Goal: Task Accomplishment & Management: Manage account settings

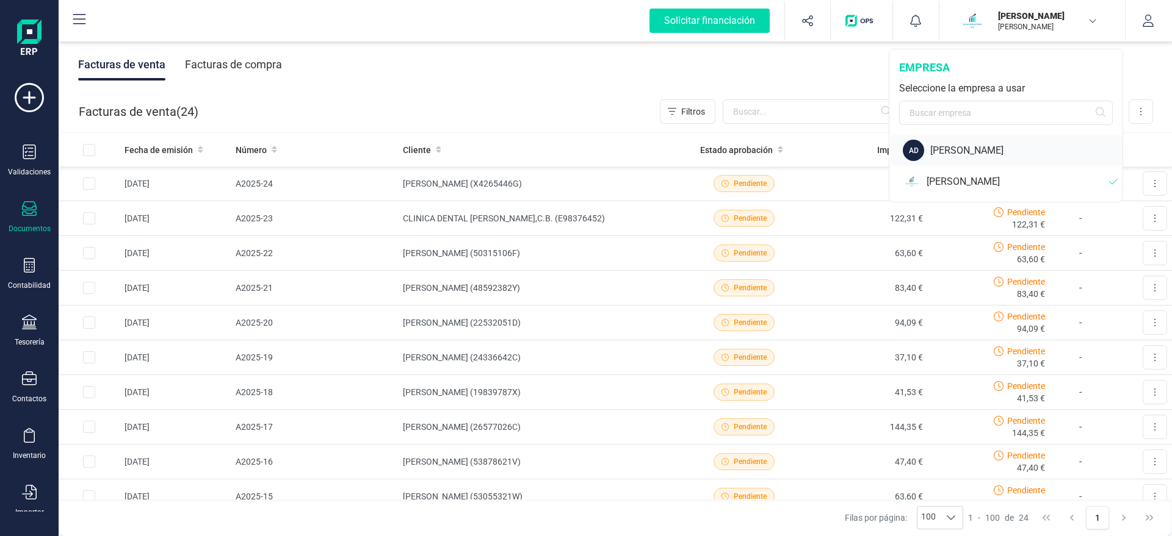
click at [985, 156] on div "[PERSON_NAME]" at bounding box center [1026, 150] width 192 height 15
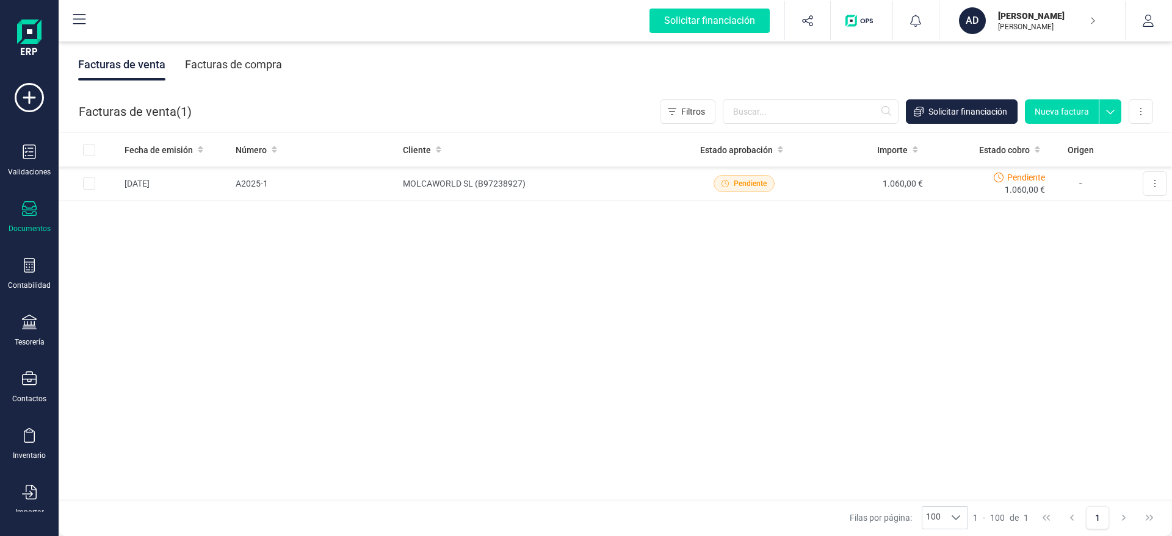
click at [27, 205] on icon at bounding box center [29, 208] width 15 height 15
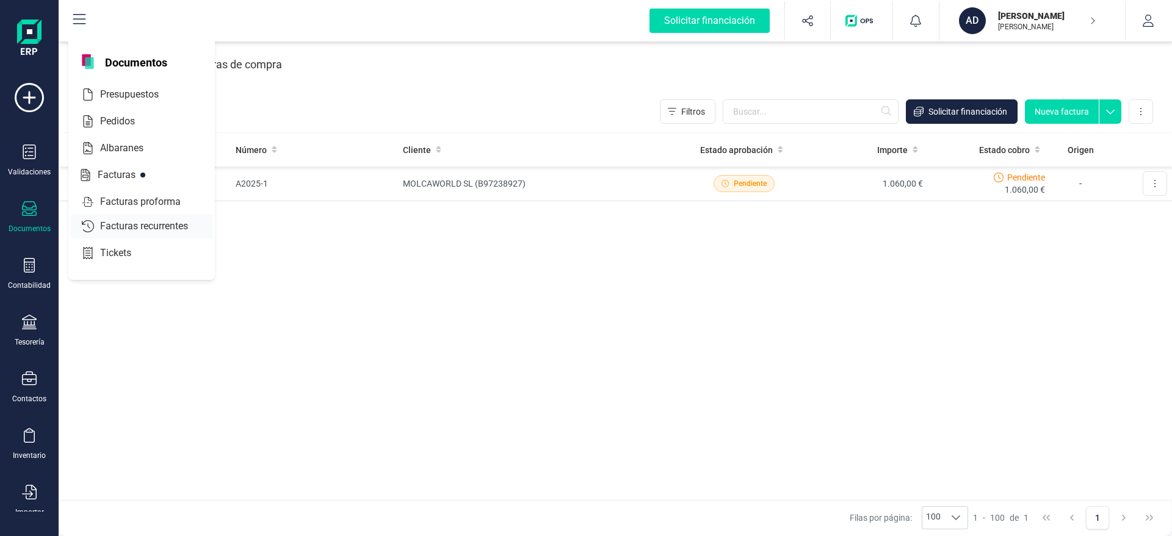
click at [185, 225] on span "Facturas recurrentes" at bounding box center [152, 226] width 115 height 15
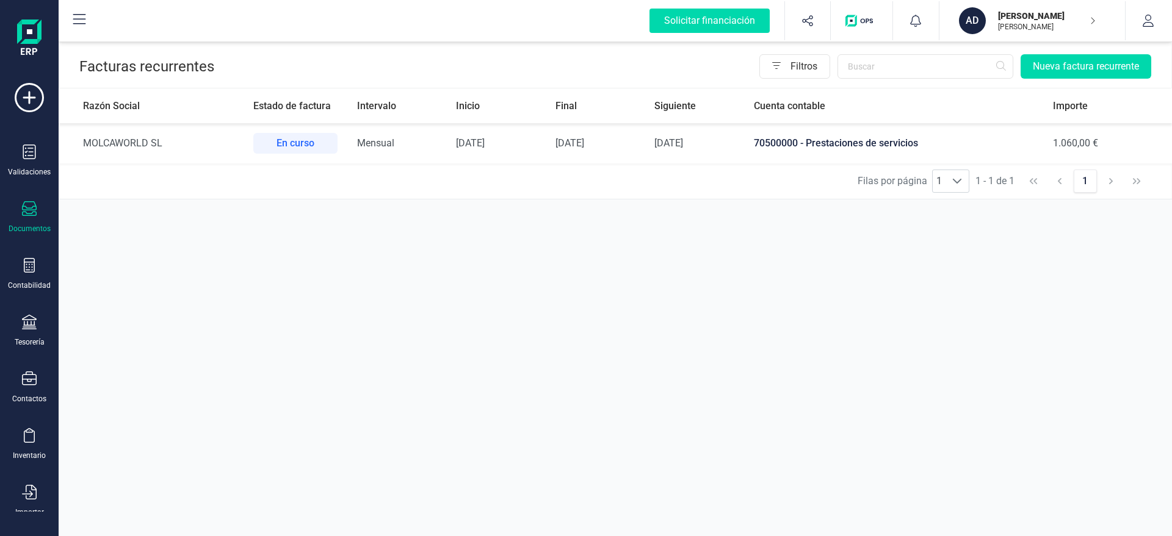
click at [289, 145] on div "En curso" at bounding box center [295, 143] width 84 height 21
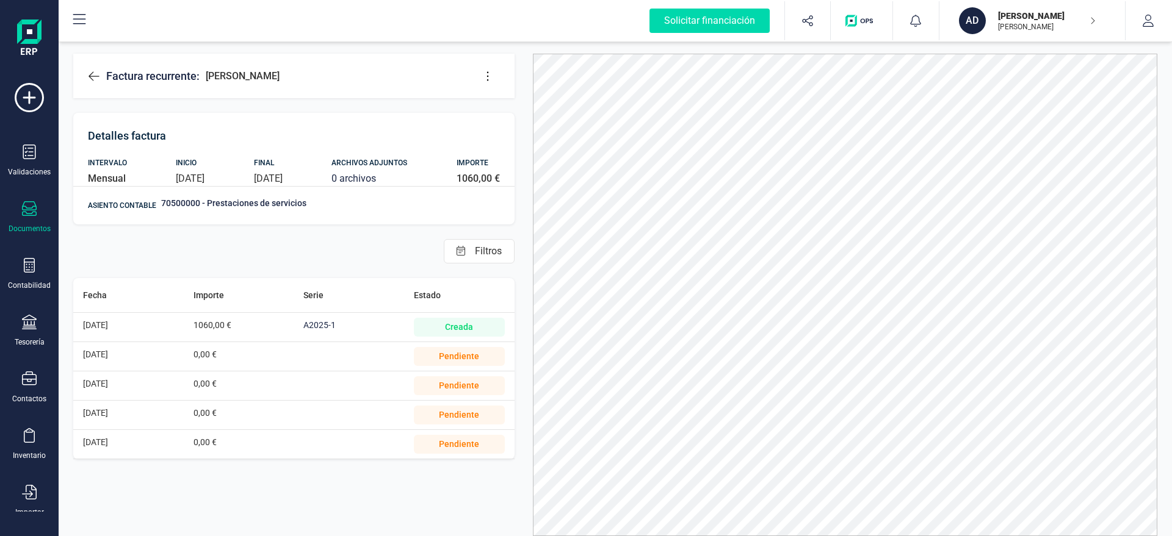
click at [486, 73] on icon at bounding box center [487, 76] width 12 height 12
click at [517, 112] on span "Editar factura" at bounding box center [544, 113] width 88 height 10
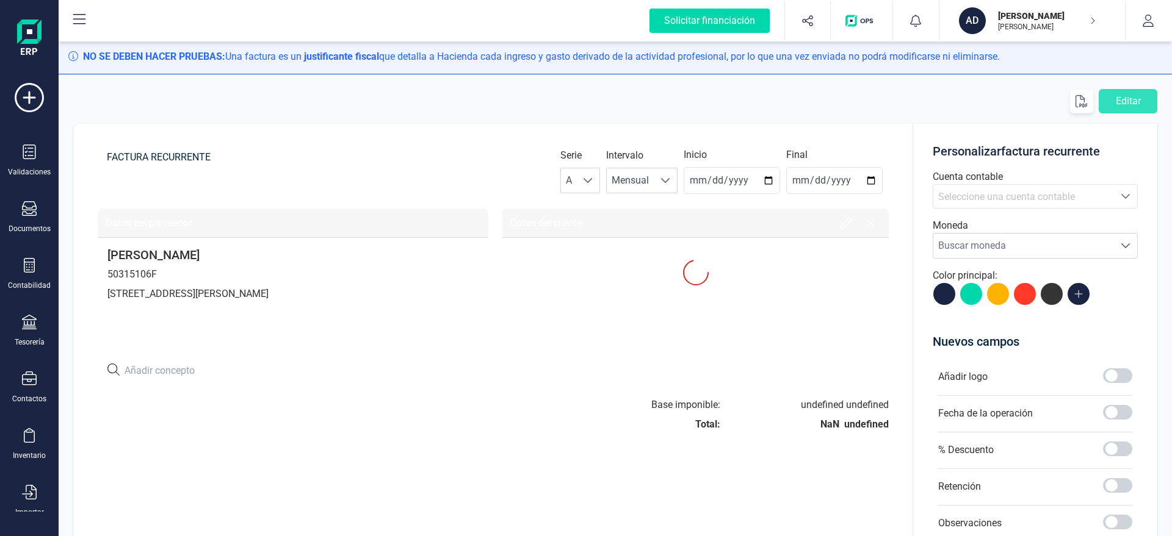
type input "[DATE]"
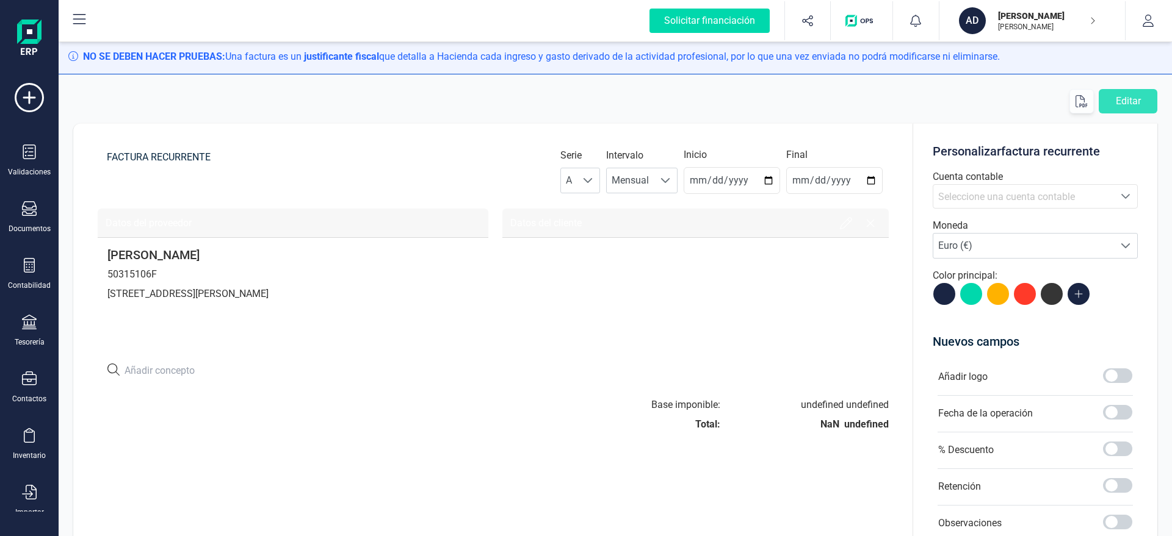
type input "[DATE]"
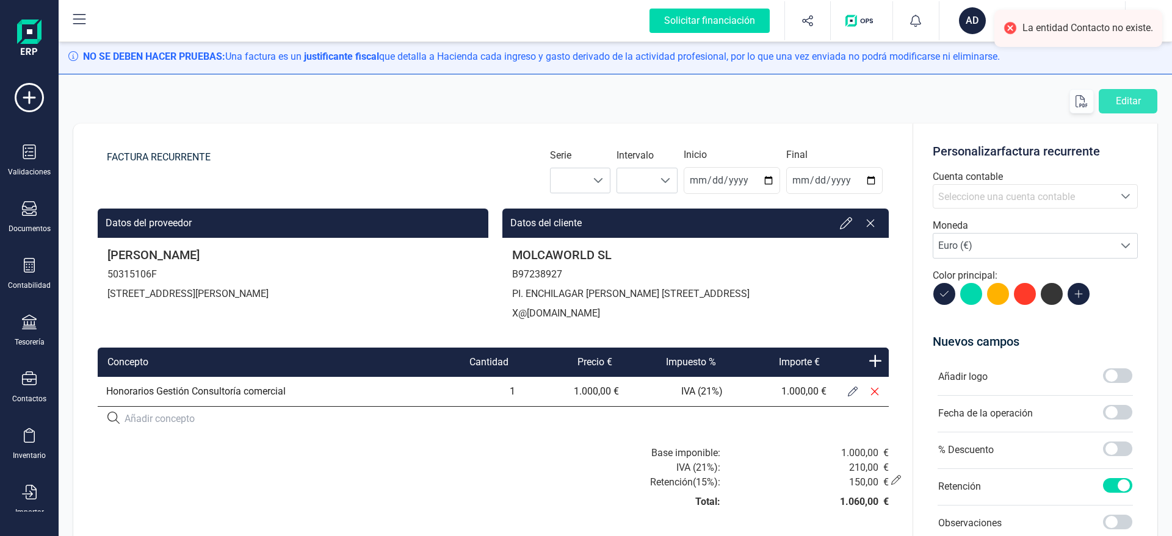
type input "[DATE]"
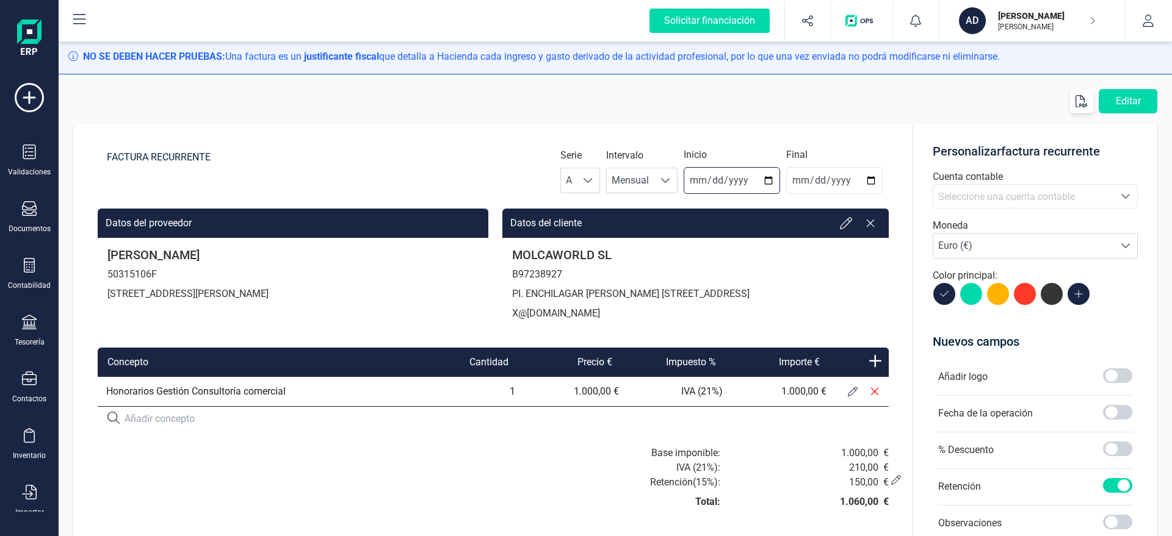
click at [774, 182] on input "[DATE]" at bounding box center [731, 180] width 96 height 27
type input "[DATE]"
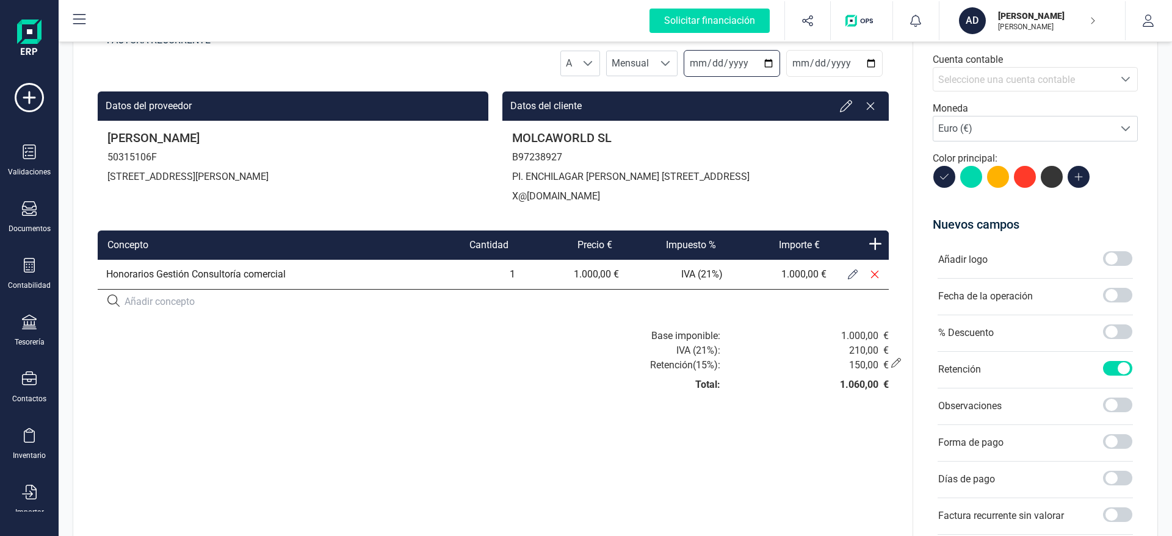
scroll to position [139, 0]
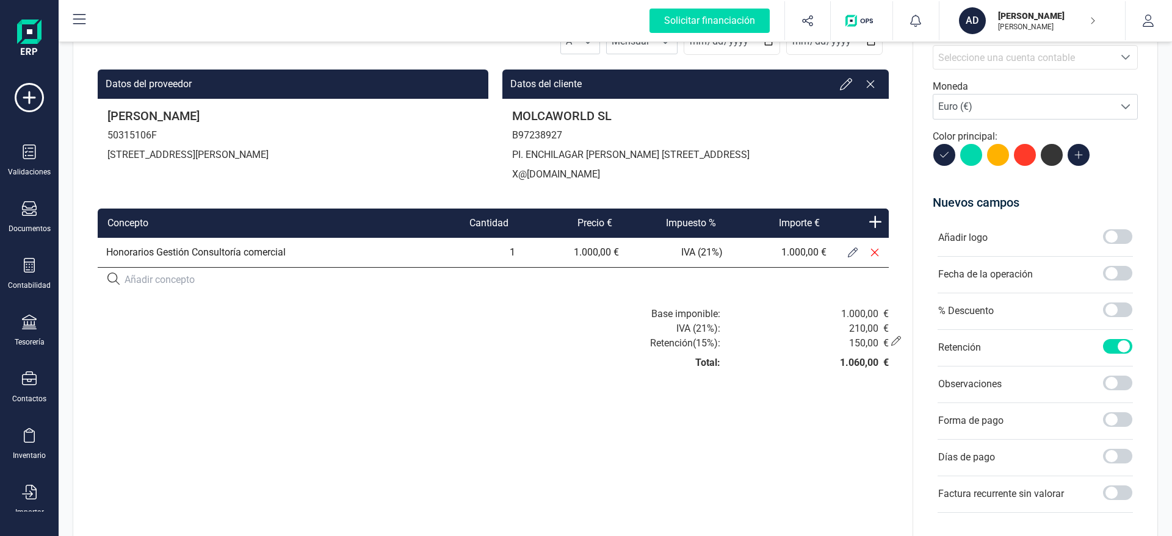
click at [854, 258] on icon at bounding box center [853, 253] width 10 height 10
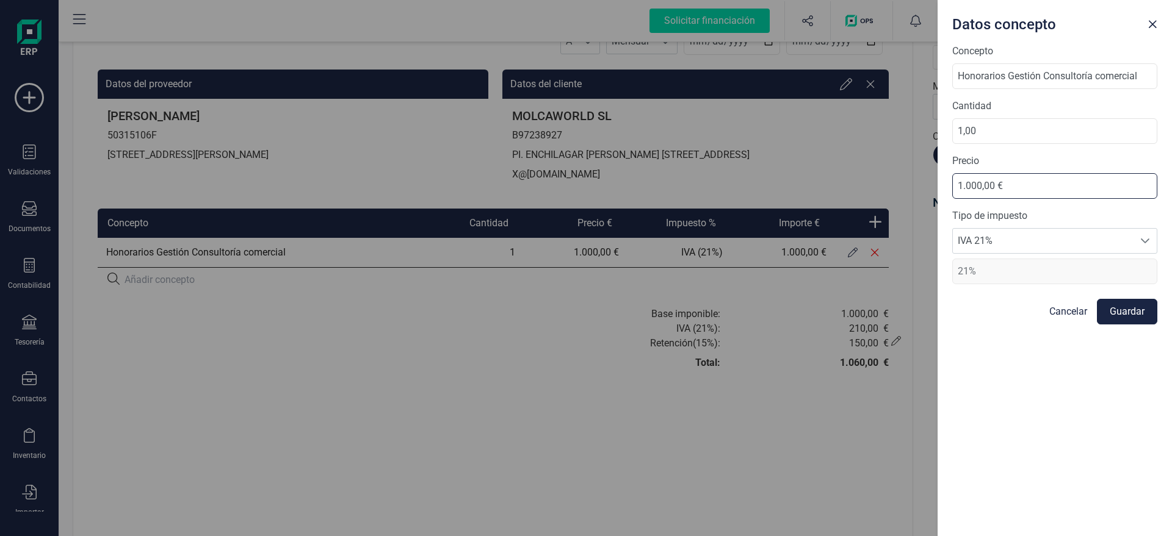
drag, startPoint x: 956, startPoint y: 187, endPoint x: 967, endPoint y: 182, distance: 12.4
click at [955, 187] on input "1.000,00 €" at bounding box center [1054, 186] width 205 height 26
type input "2.000,00 €"
click at [1120, 318] on button "Guardar" at bounding box center [1127, 312] width 60 height 26
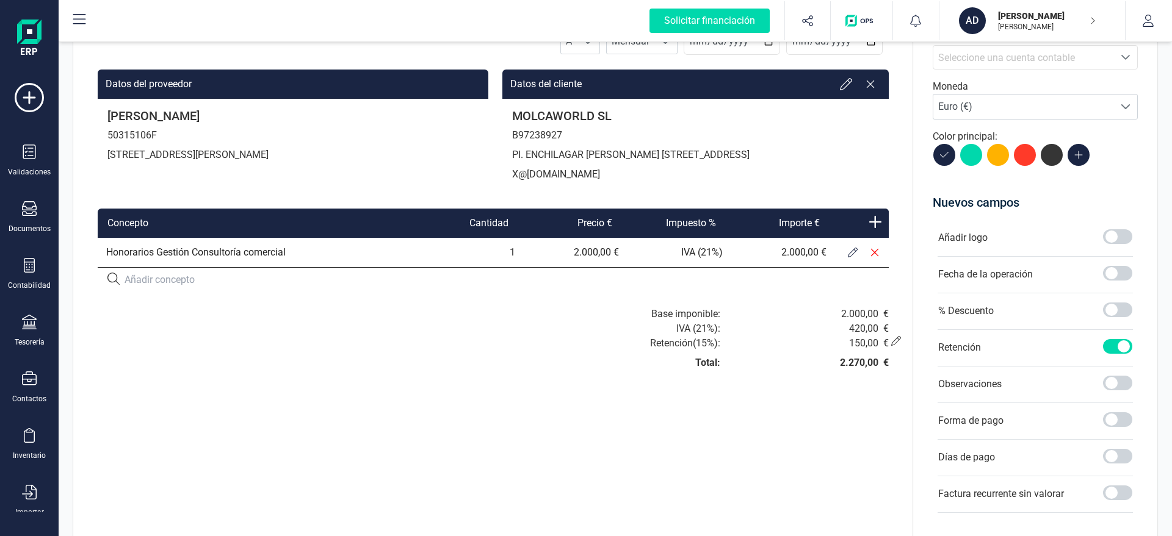
click at [719, 423] on div "FACTURA RECURRENTE Serie A A Intervalo Mensual Mensual Inicio [DATE] Final [DAT…" at bounding box center [493, 264] width 840 height 561
click at [892, 346] on icon at bounding box center [896, 341] width 10 height 10
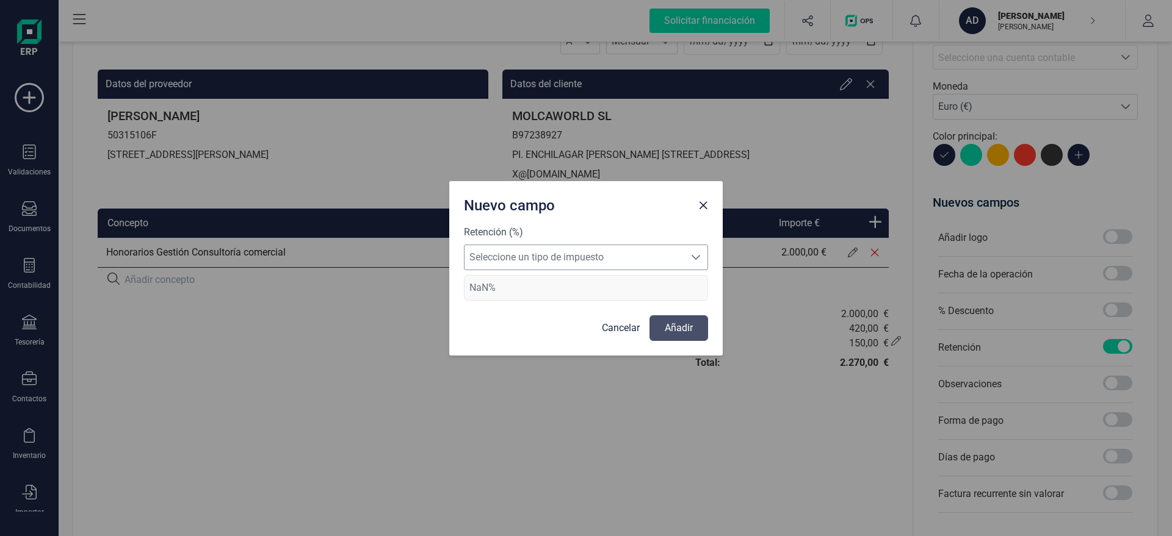
click at [607, 262] on span "Seleccione un tipo de impuesto" at bounding box center [574, 257] width 220 height 24
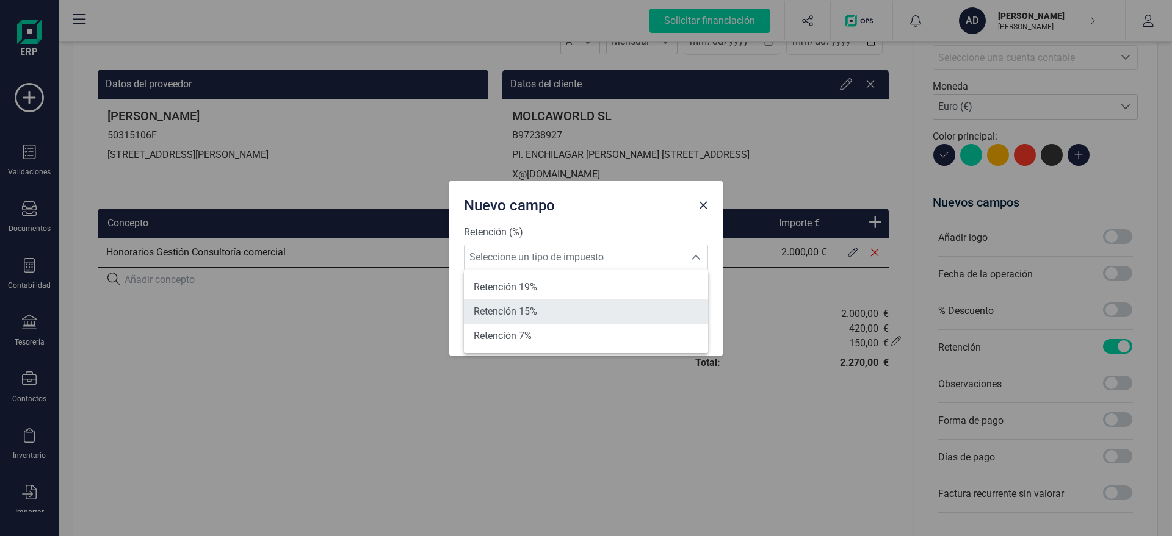
click at [560, 317] on li "Retención 15%" at bounding box center [586, 312] width 244 height 24
type input "15%"
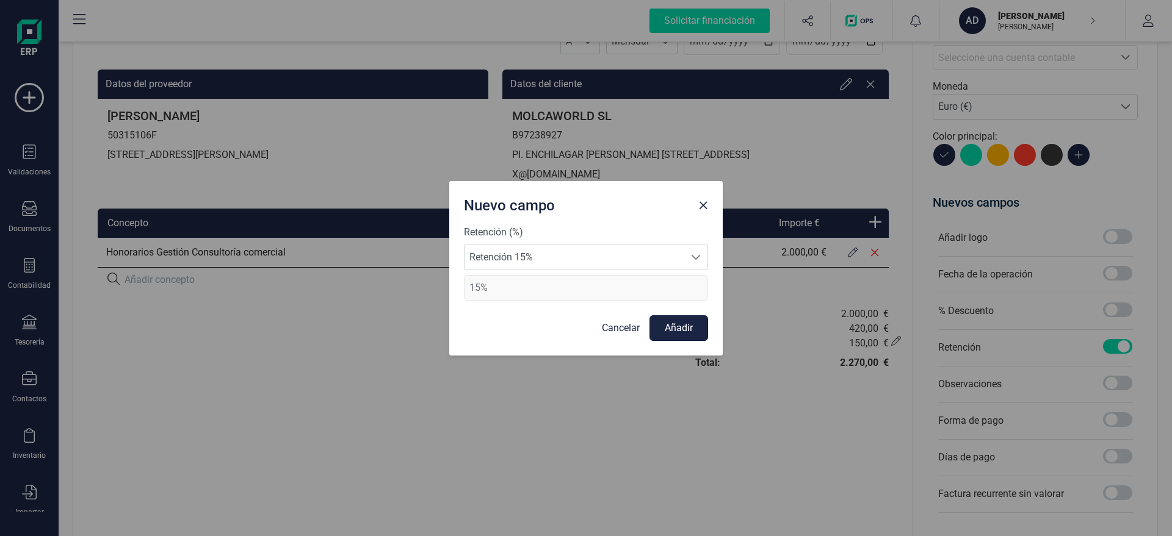
click at [683, 326] on button "Añadir" at bounding box center [678, 329] width 59 height 26
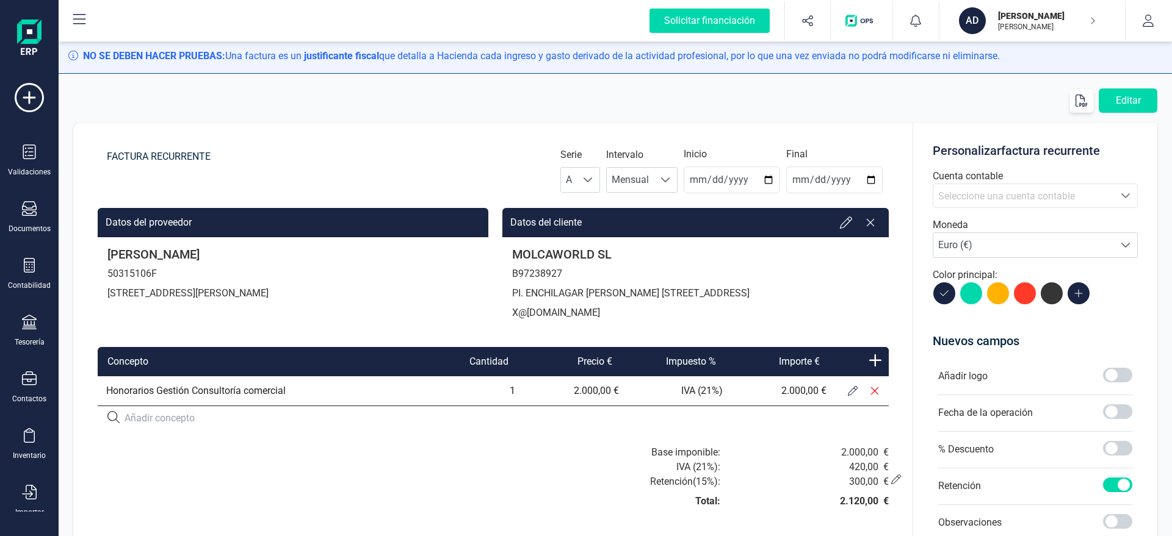
scroll to position [0, 0]
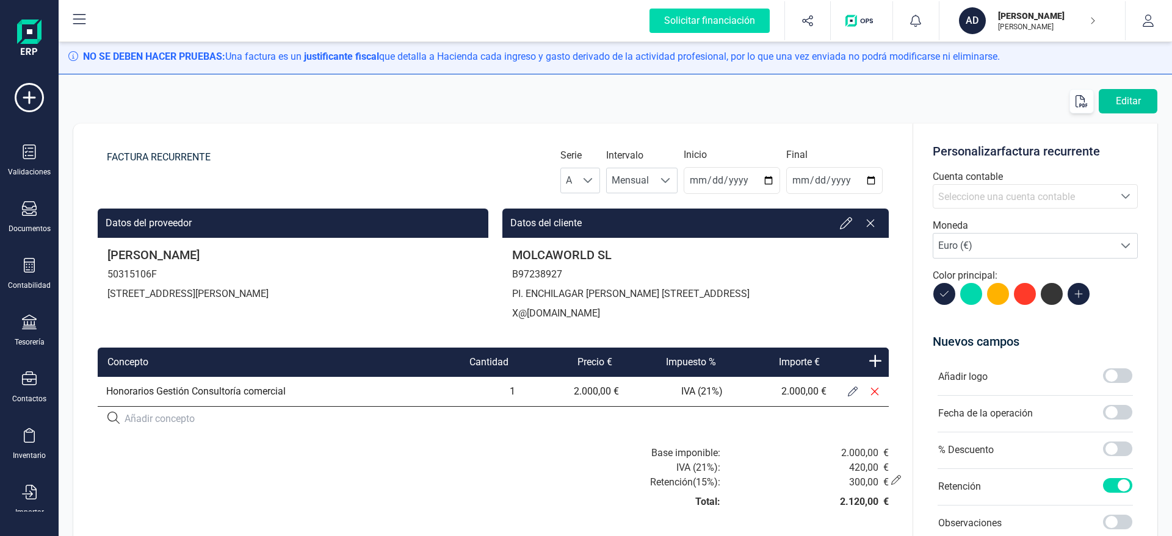
click at [1133, 102] on button "Editar" at bounding box center [1127, 101] width 59 height 24
click at [1029, 197] on span "Seleccione una cuenta contable" at bounding box center [1006, 197] width 137 height 12
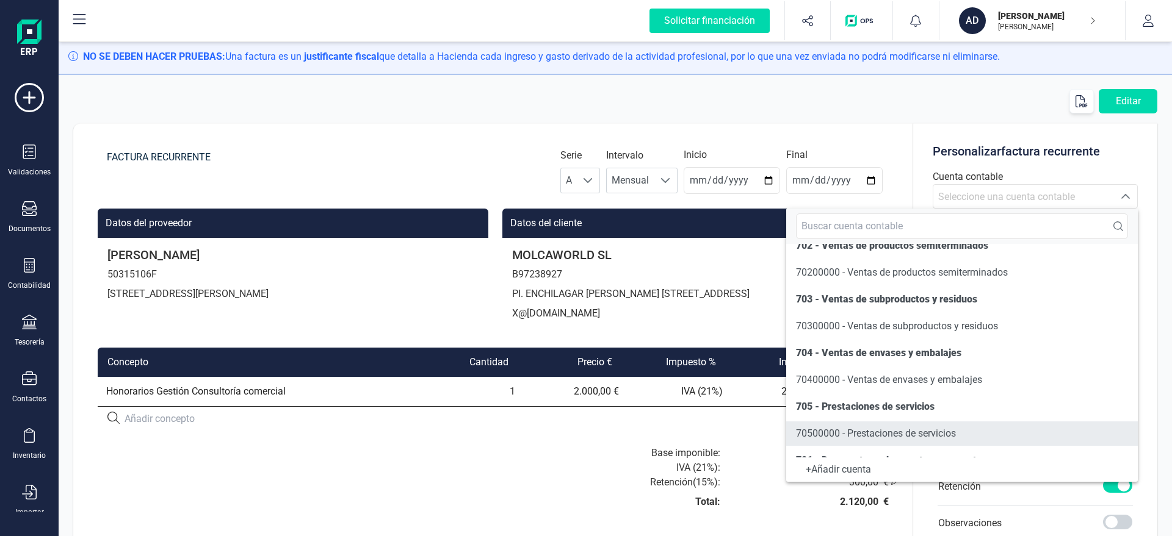
scroll to position [145, 0]
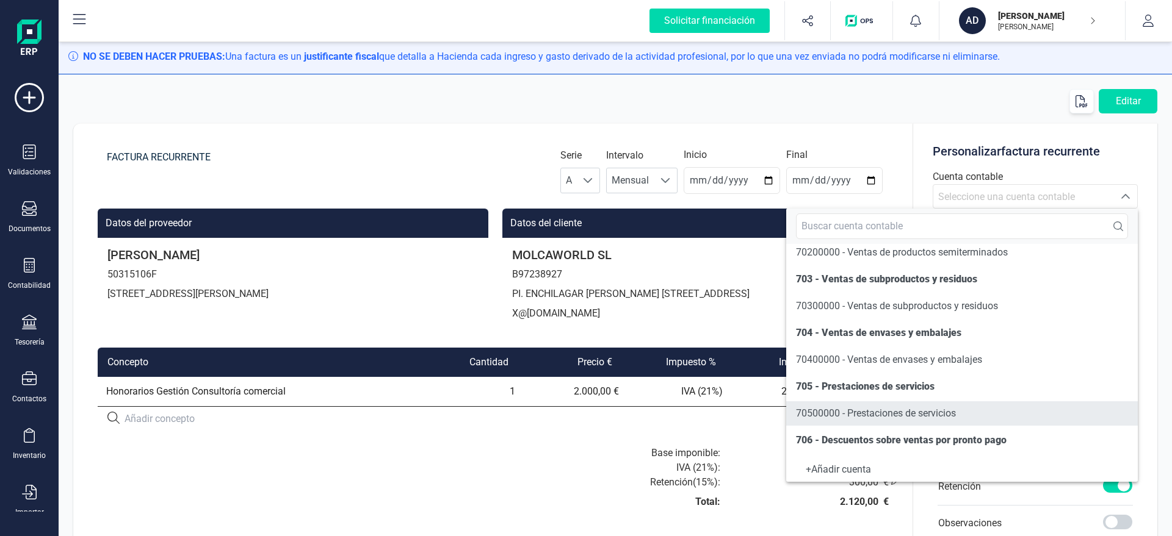
click at [844, 408] on span "70500000 - Prestaciones de servicios" at bounding box center [876, 413] width 160 height 15
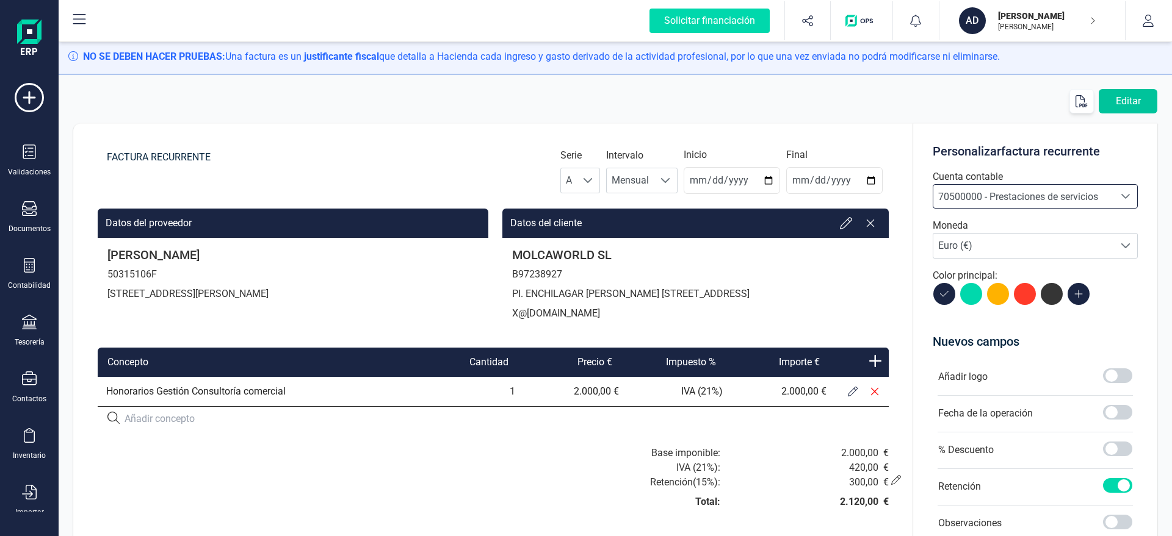
click at [1123, 96] on button "Editar" at bounding box center [1127, 101] width 59 height 24
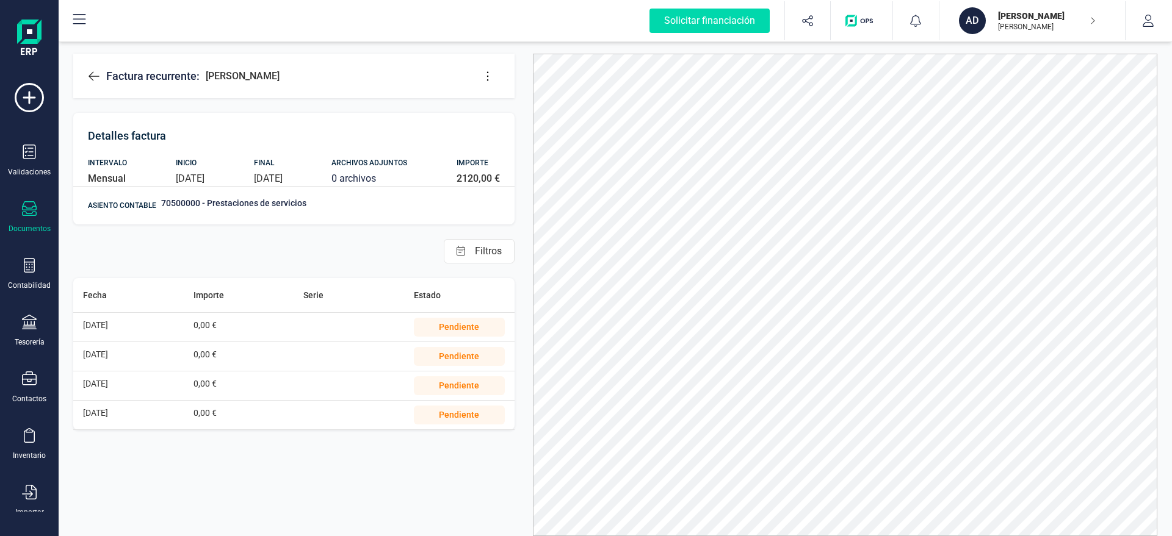
click at [87, 76] on div "Factura recurrente: [PERSON_NAME]" at bounding box center [293, 76] width 441 height 45
click at [93, 76] on icon at bounding box center [94, 76] width 12 height 12
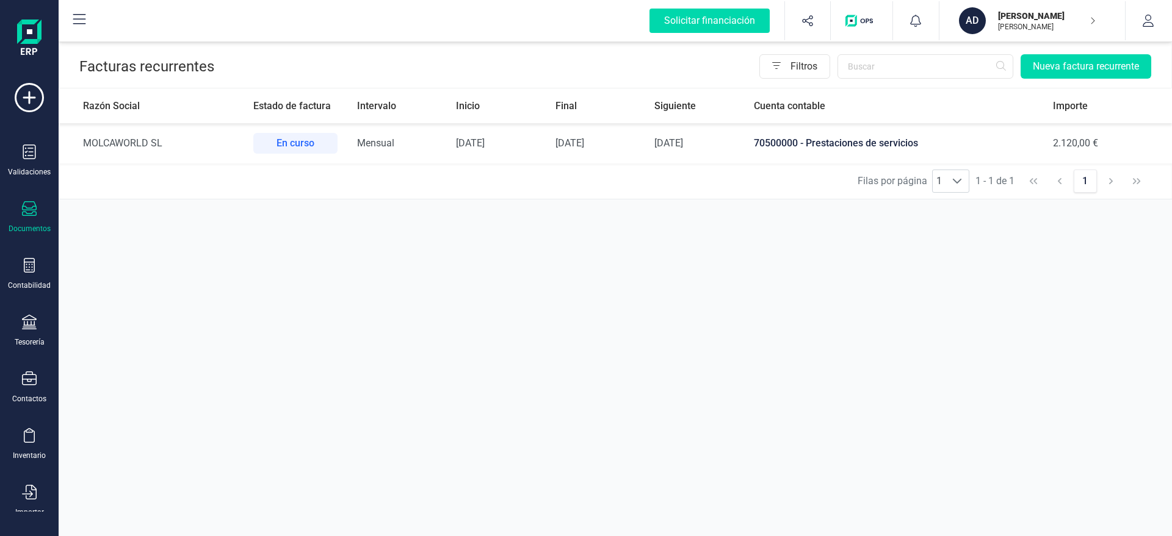
click at [289, 142] on div "En curso" at bounding box center [295, 143] width 84 height 21
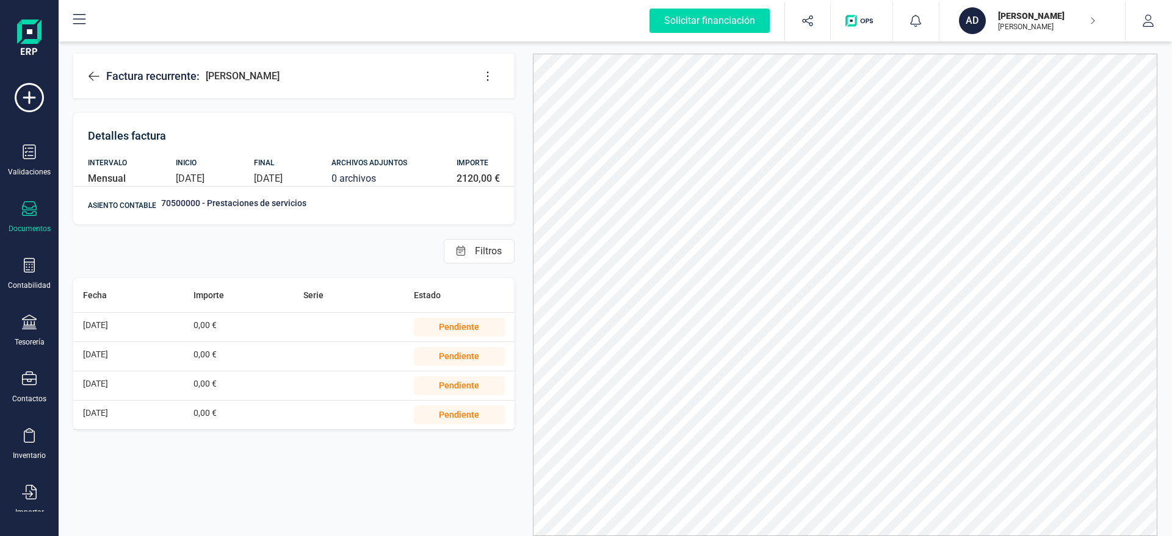
click at [31, 211] on icon at bounding box center [29, 208] width 15 height 15
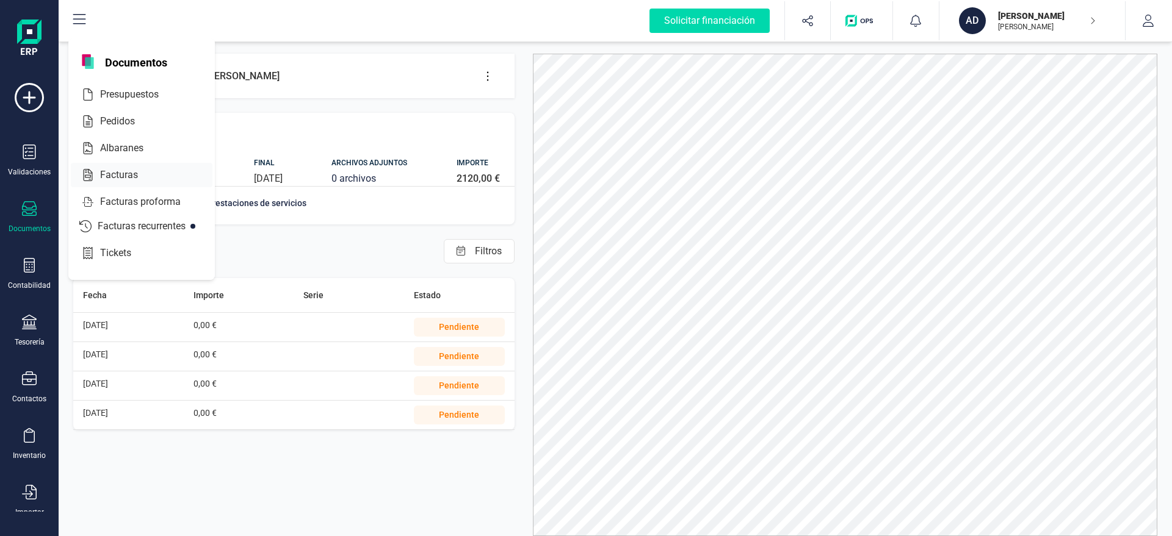
click at [107, 178] on span "Facturas" at bounding box center [127, 175] width 65 height 15
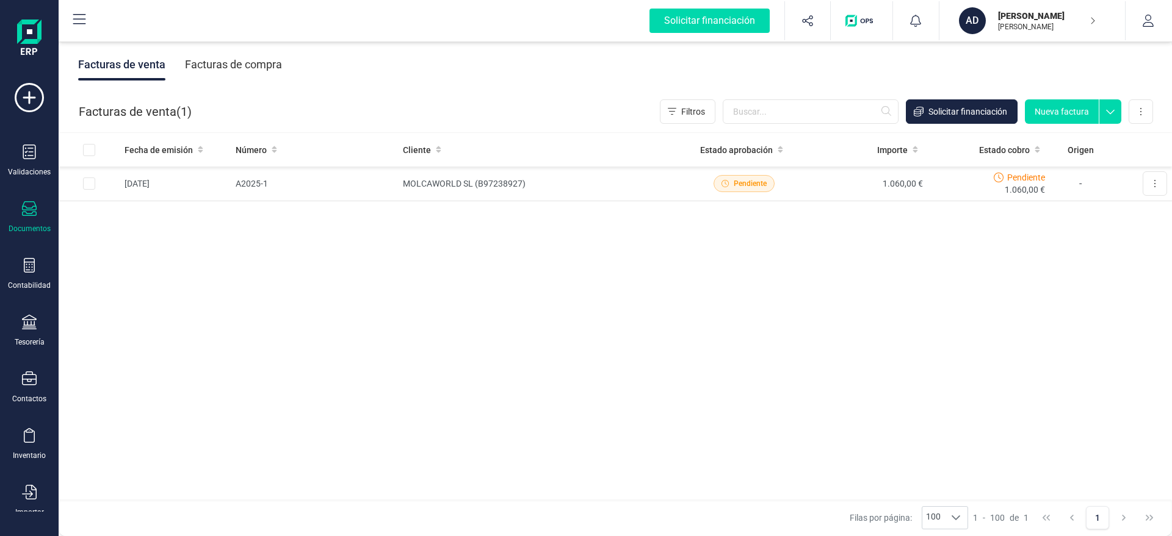
click at [1061, 23] on p "[PERSON_NAME]" at bounding box center [1047, 27] width 98 height 10
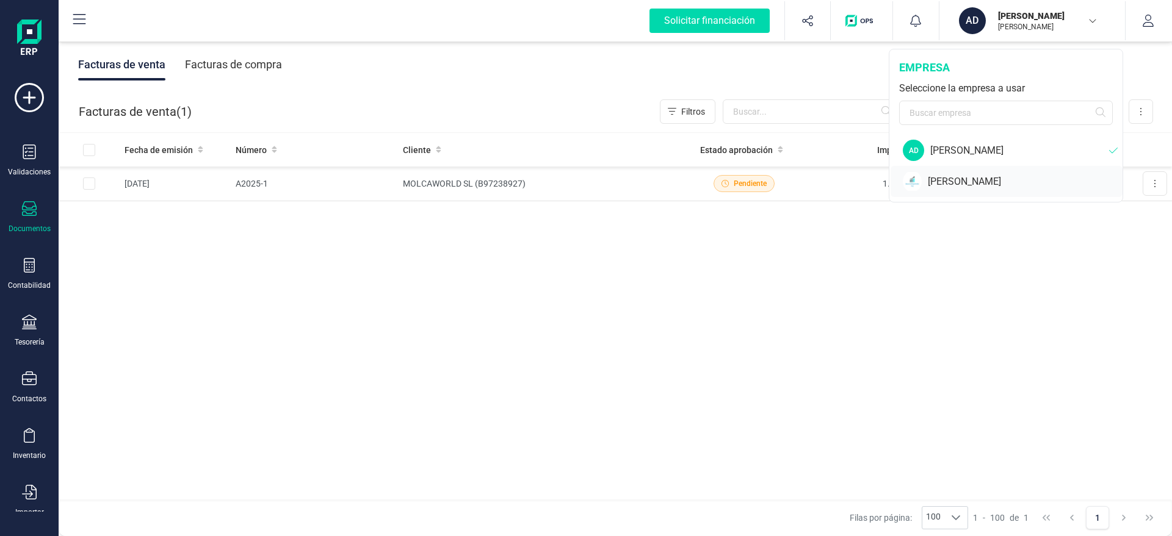
click at [969, 182] on div "[PERSON_NAME]" at bounding box center [1025, 182] width 195 height 15
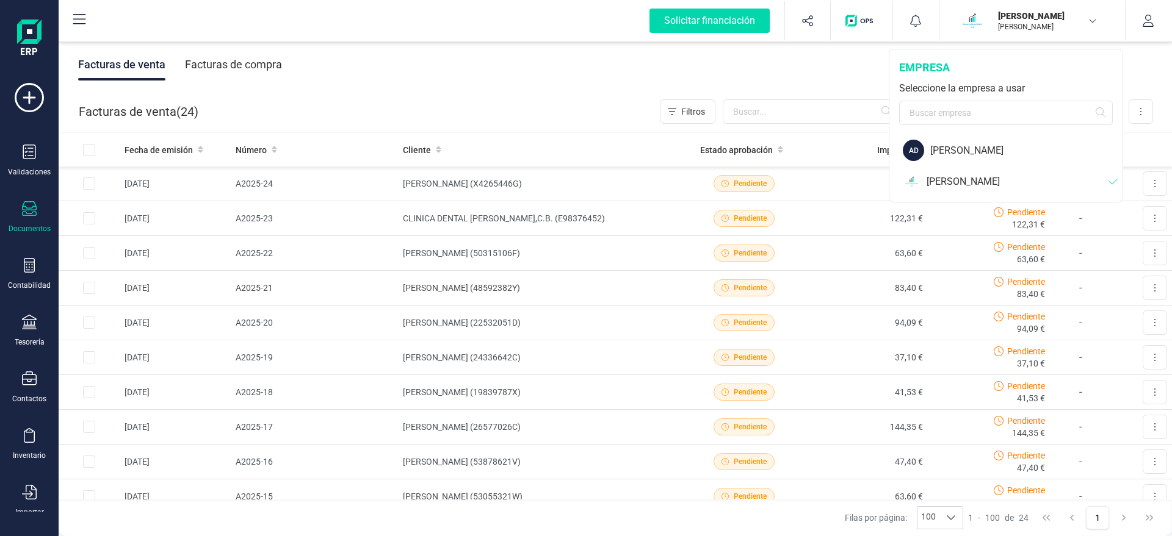
click at [764, 68] on div "Facturas de venta Facturas de compra" at bounding box center [615, 64] width 1113 height 51
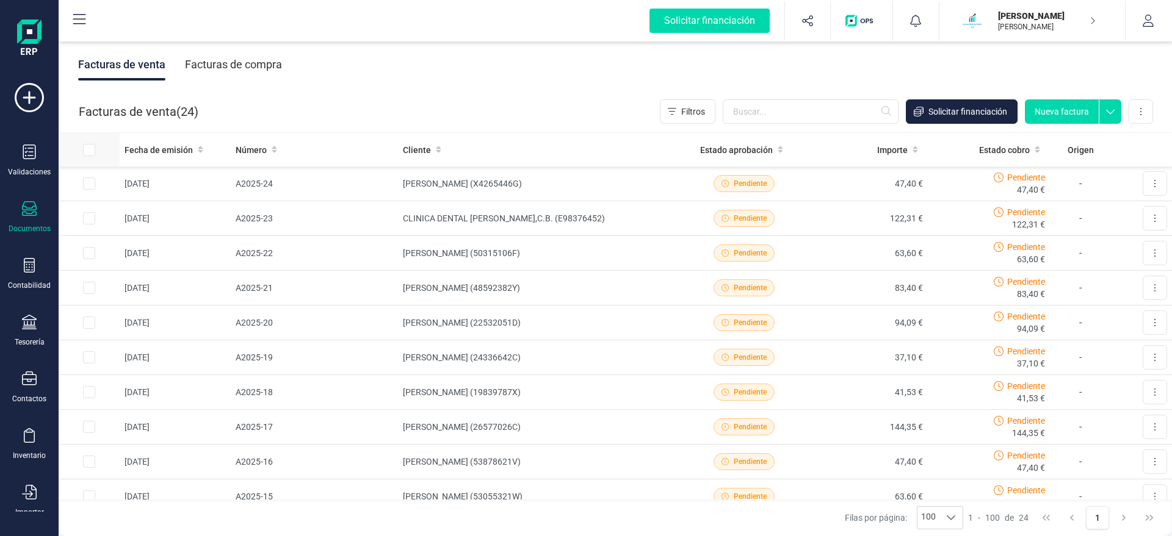
click at [93, 148] on input "All items unselected" at bounding box center [89, 150] width 12 height 12
checkbox input "true"
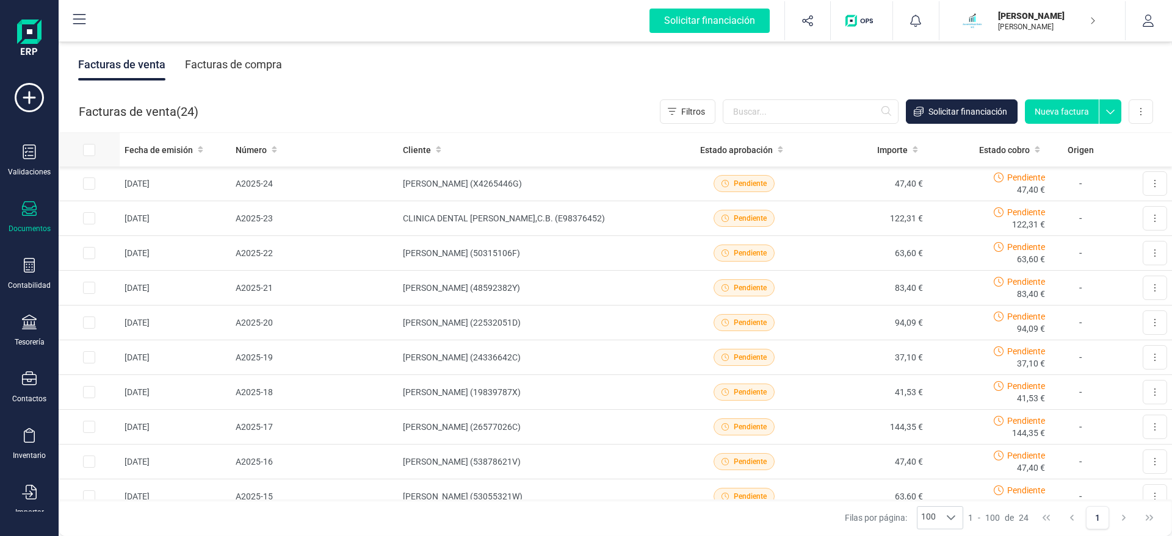
checkbox input "true"
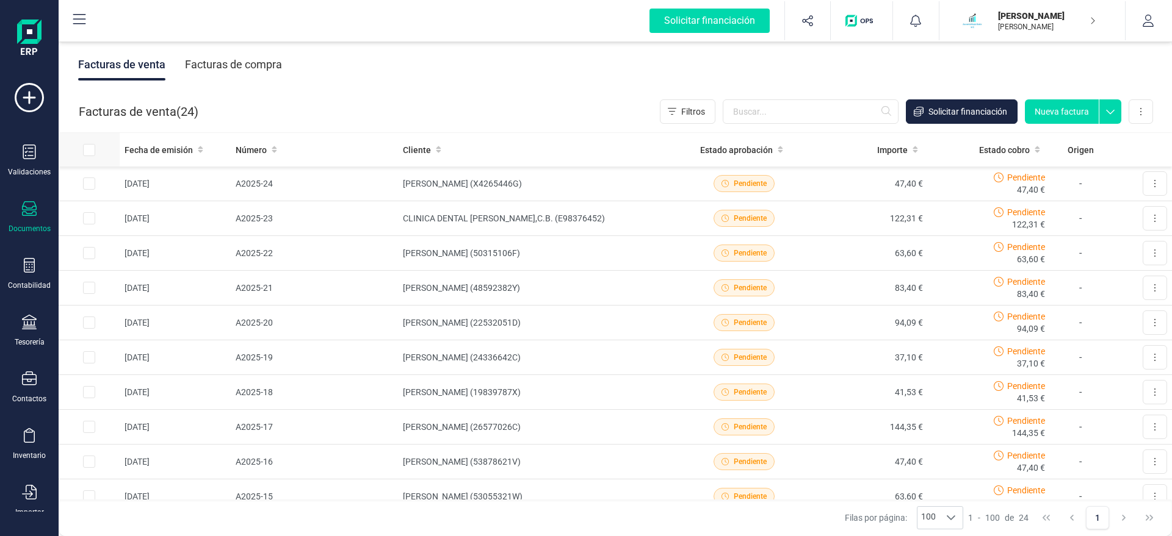
checkbox input "true"
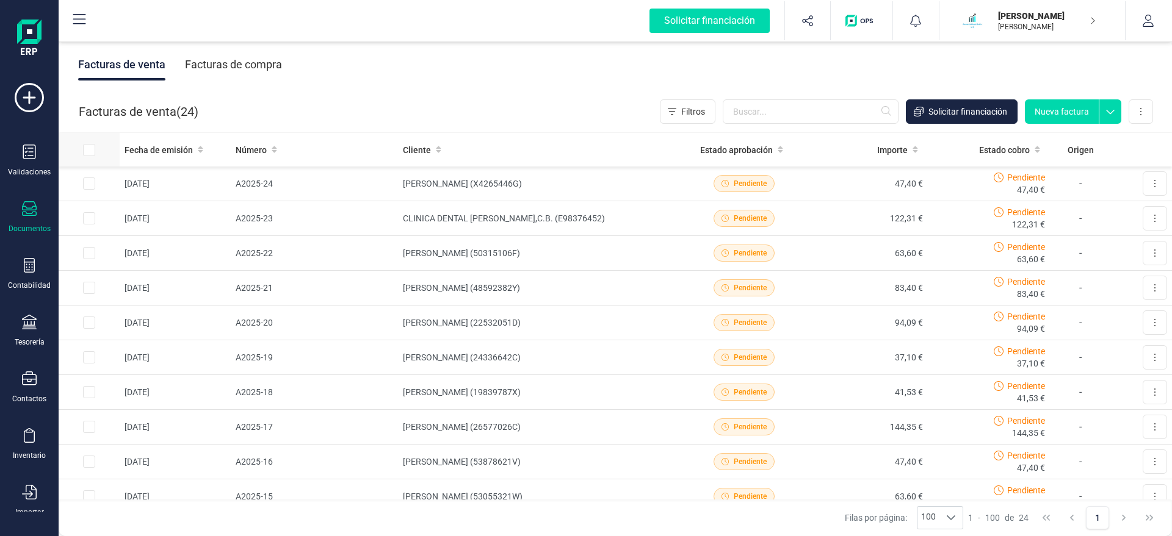
checkbox input "true"
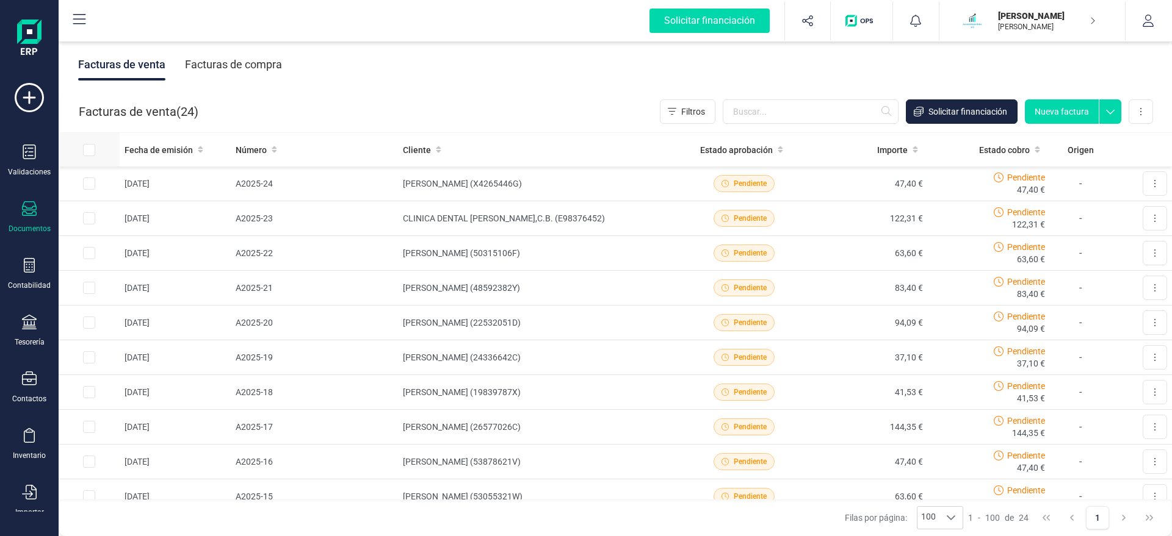
checkbox input "true"
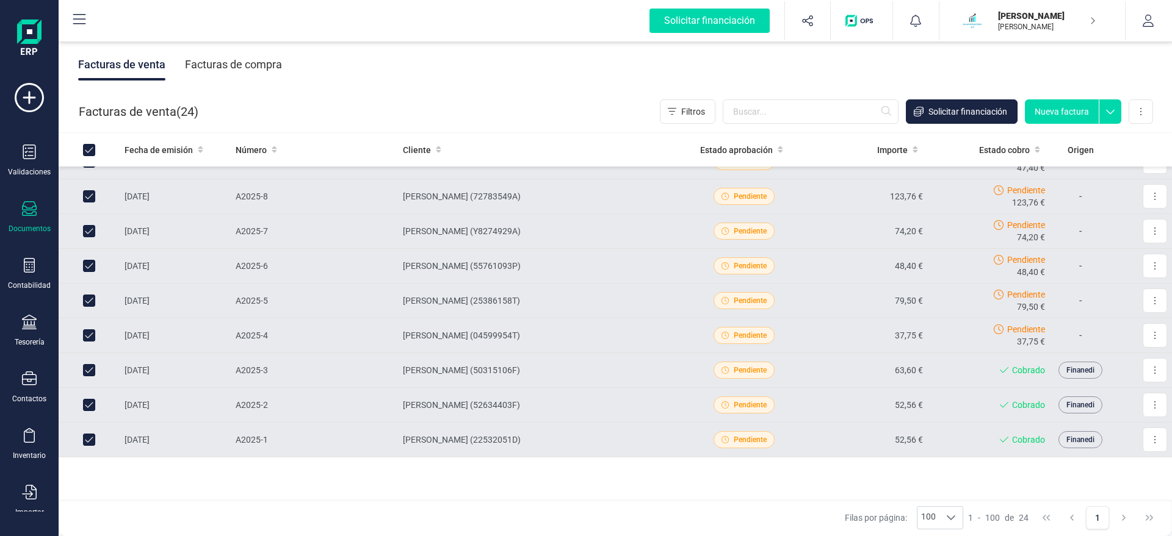
scroll to position [550, 0]
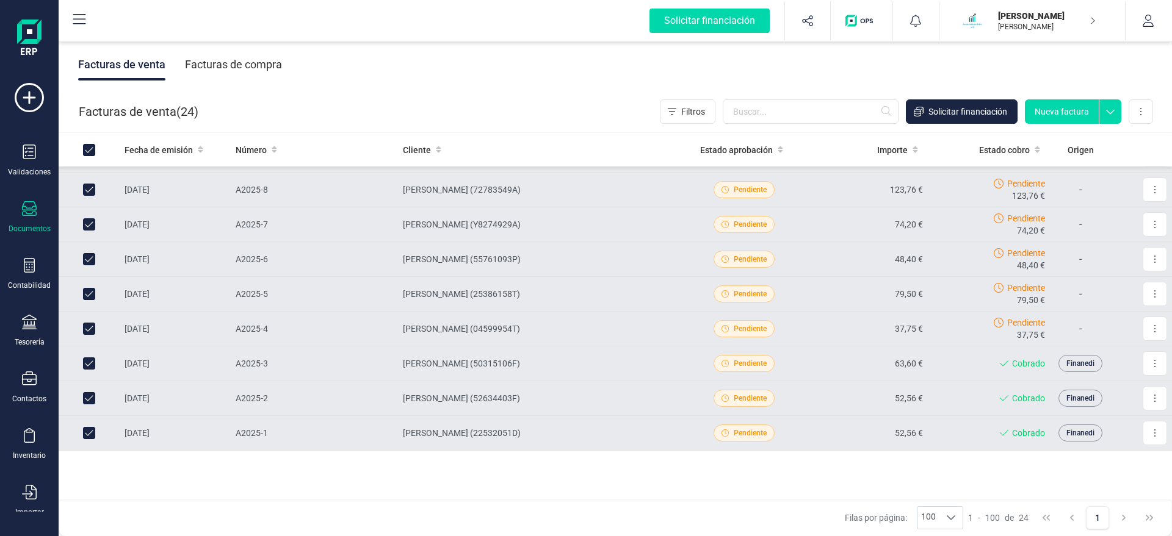
click at [85, 438] on input "Row Unselected d392d335-87ca-4f3d-ad1a-97be70ae3369" at bounding box center [89, 433] width 12 height 12
checkbox input "false"
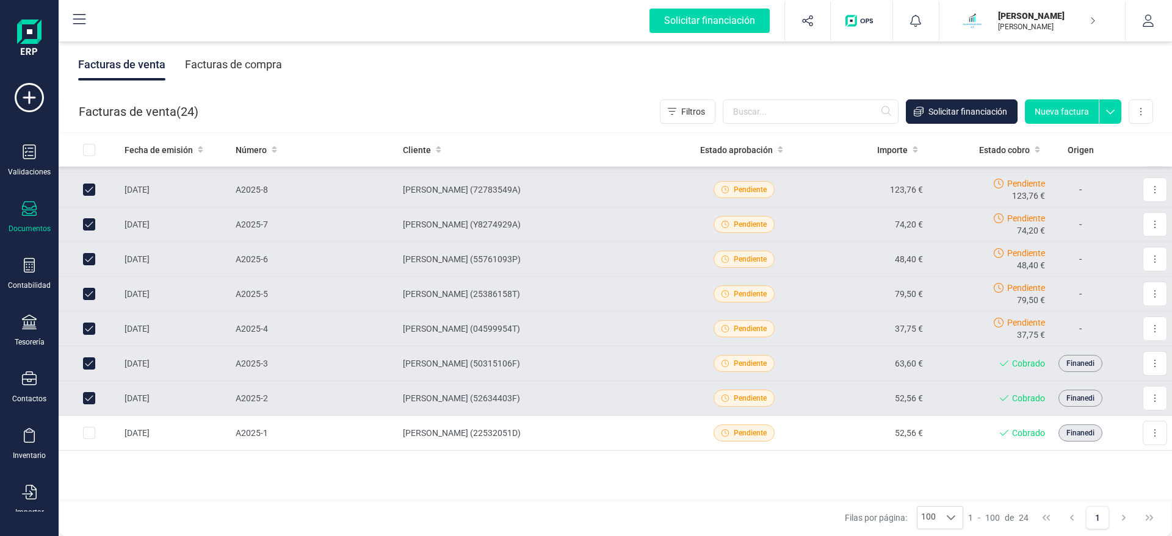
click at [90, 401] on input "Row Unselected 6c54cedf-dae5-421d-ab19-1f9232c01e6a" at bounding box center [89, 398] width 12 height 12
checkbox input "false"
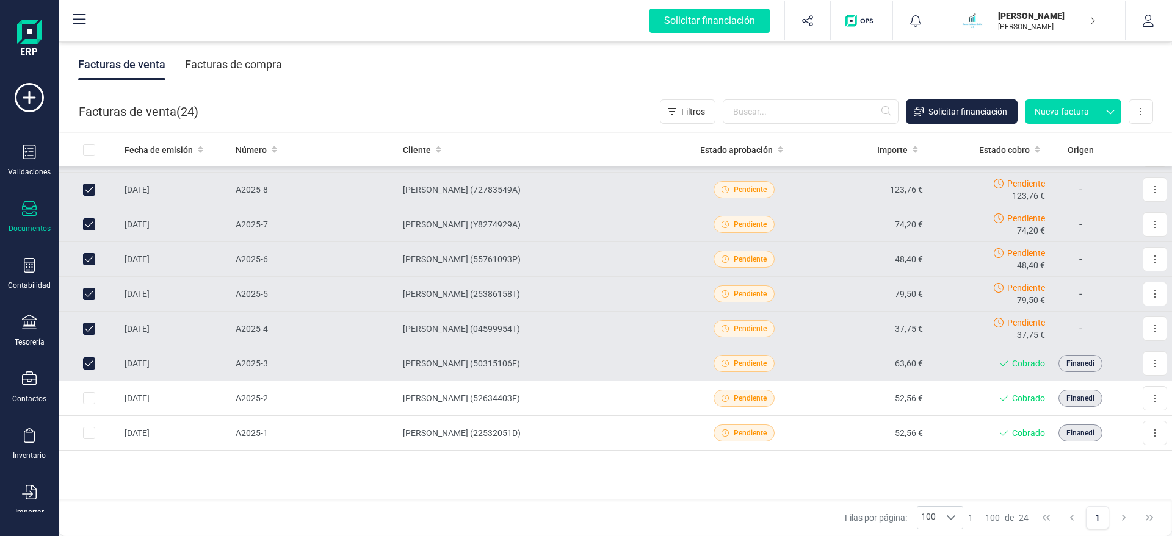
click at [87, 367] on input "Row Unselected 41bb91f4-159e-4d08-9b80-91bdcfb60994" at bounding box center [89, 364] width 12 height 12
checkbox input "false"
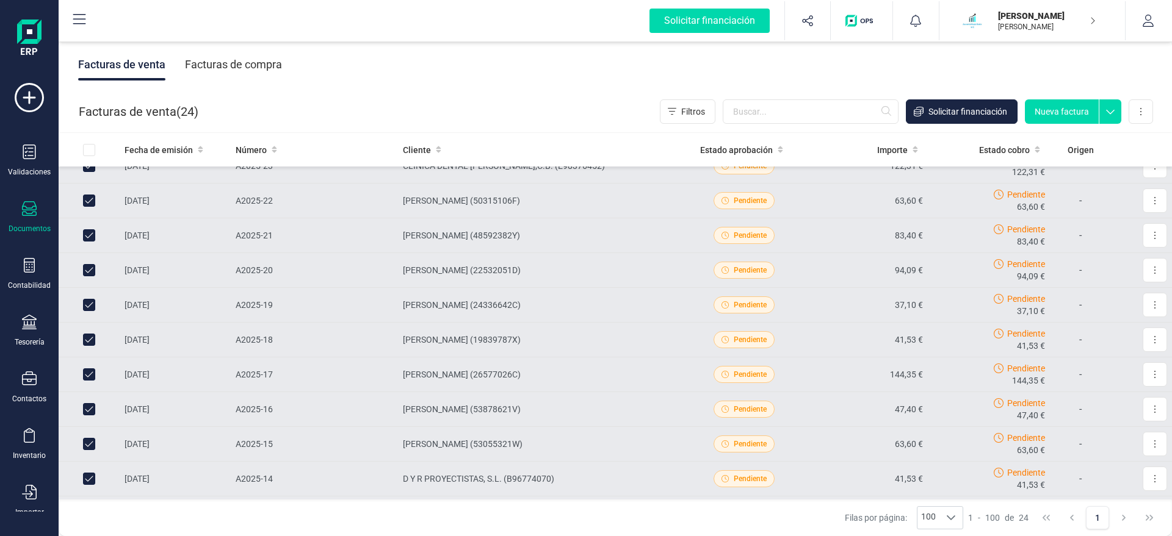
scroll to position [0, 0]
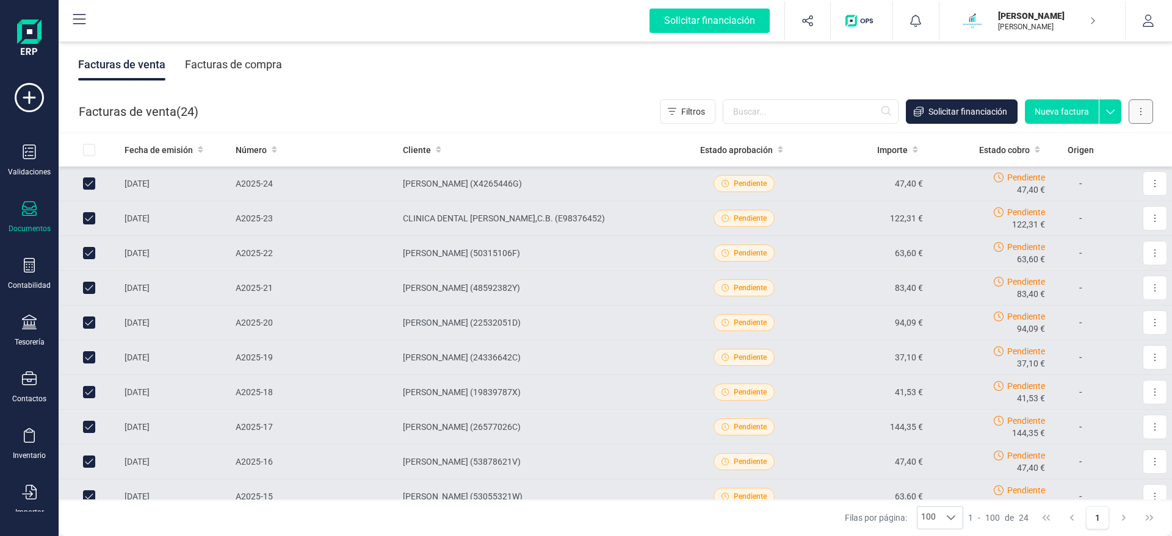
click at [1148, 105] on button at bounding box center [1140, 111] width 24 height 24
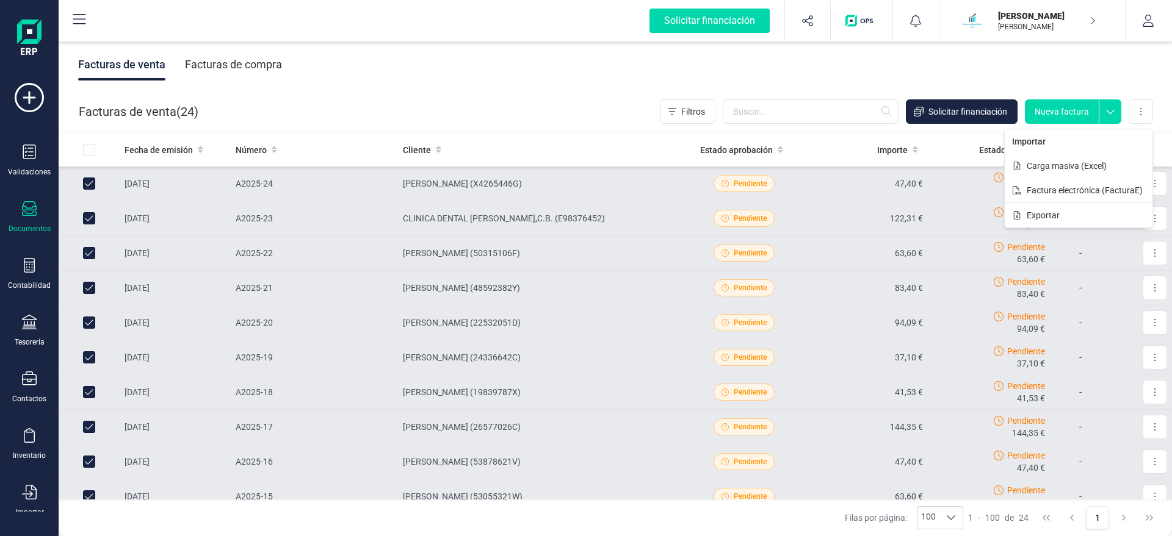
click at [402, 79] on div "Facturas de venta Facturas de compra" at bounding box center [615, 64] width 1113 height 51
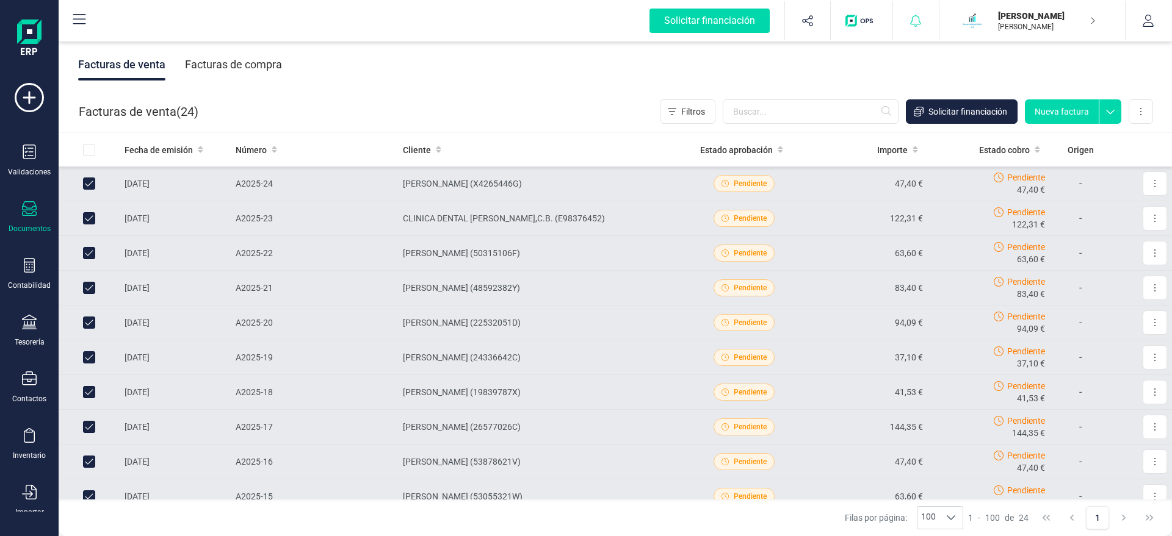
click at [911, 17] on icon at bounding box center [915, 21] width 12 height 12
click at [1104, 115] on icon at bounding box center [1110, 108] width 22 height 18
click at [1138, 107] on button at bounding box center [1140, 111] width 24 height 24
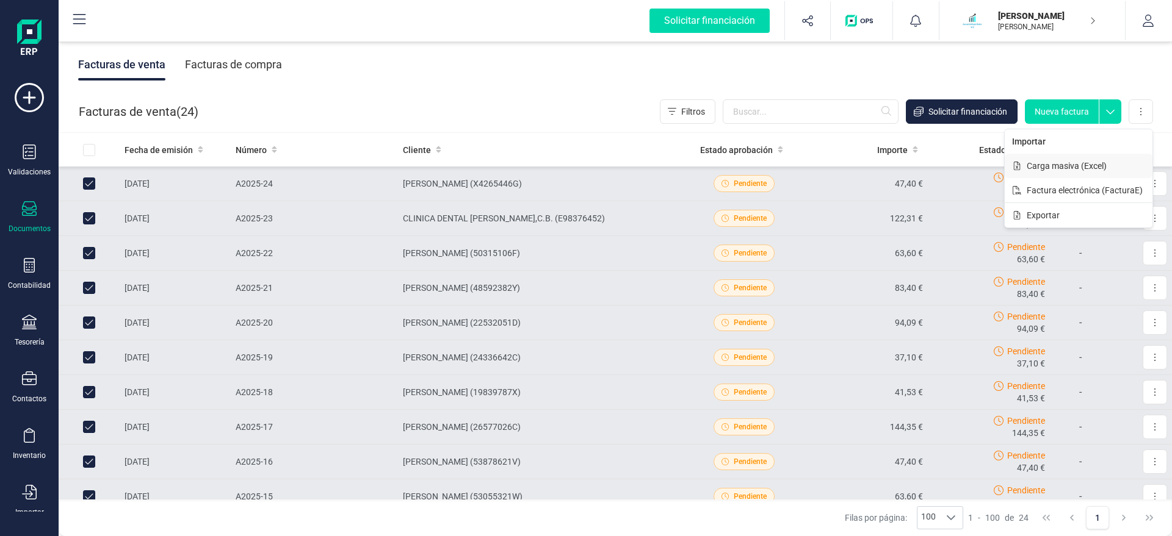
click at [1082, 175] on button "Carga masiva (Excel)" at bounding box center [1078, 166] width 148 height 24
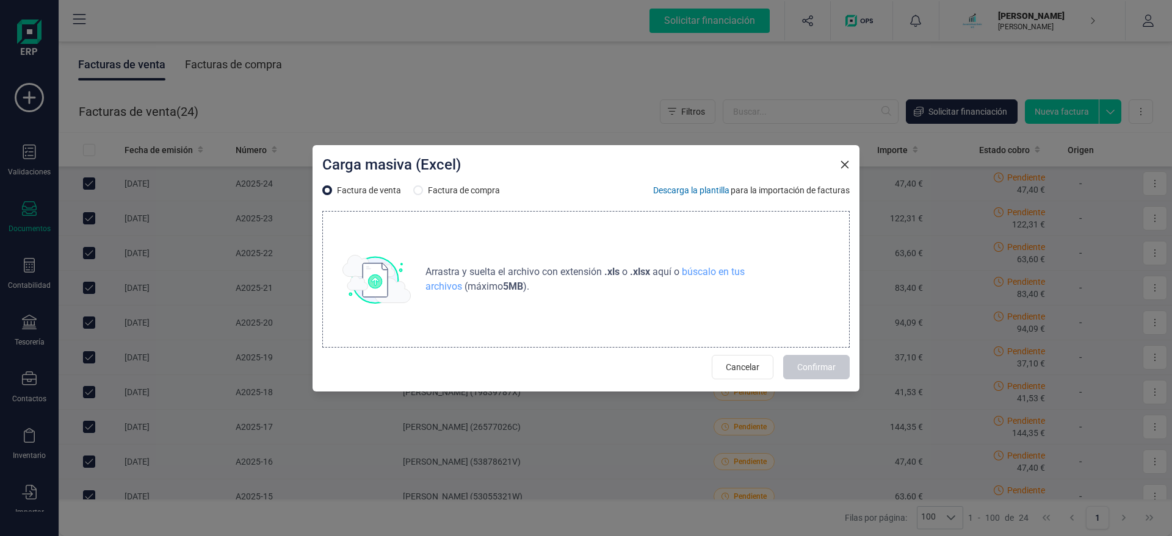
click at [760, 365] on button "Cancelar" at bounding box center [743, 367] width 62 height 24
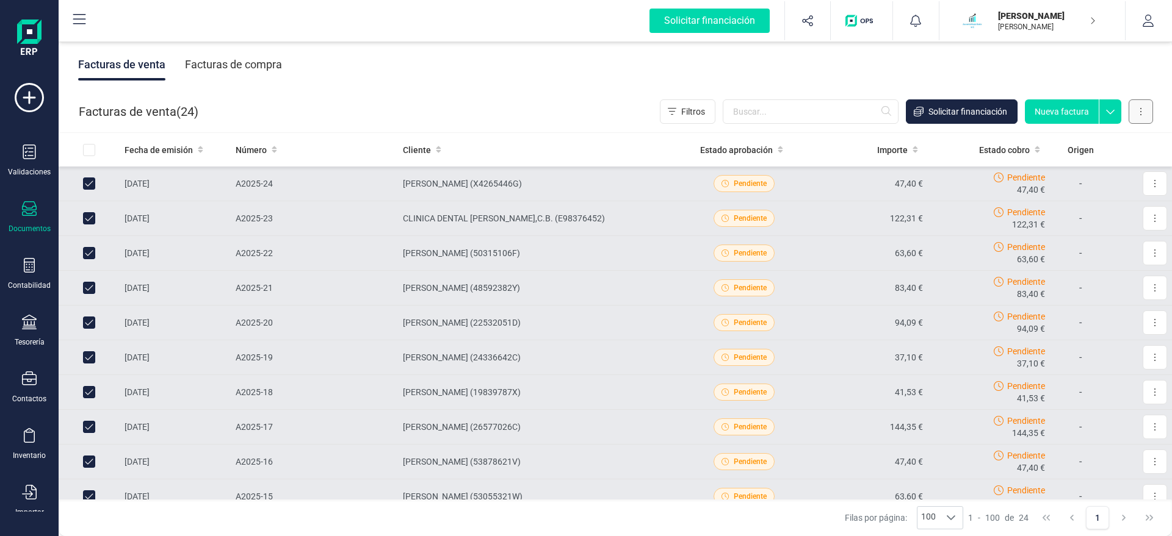
click at [1135, 104] on button at bounding box center [1140, 111] width 24 height 24
click at [1072, 216] on button "Exportar" at bounding box center [1078, 215] width 148 height 24
